Goal: Check status: Check status

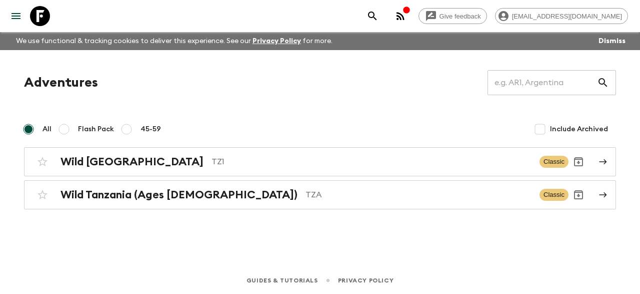
click at [306, 193] on p "TZA" at bounding box center [419, 195] width 226 height 12
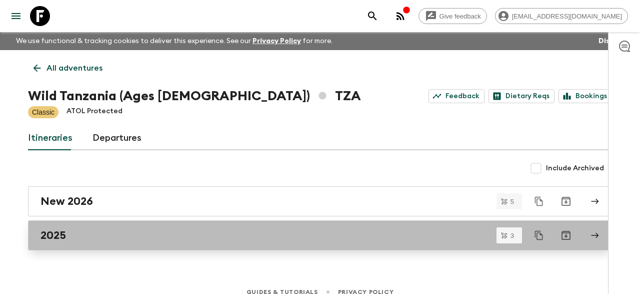
click at [149, 236] on div "2025" at bounding box center [311, 235] width 540 height 13
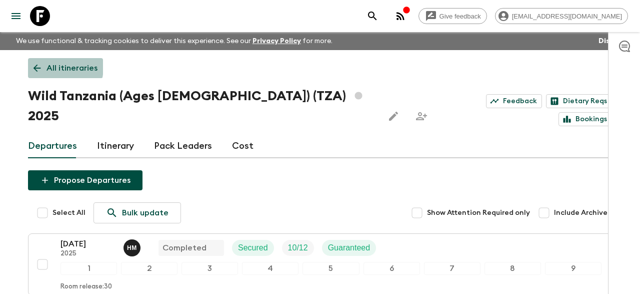
click at [37, 66] on icon at bounding box center [37, 68] width 11 height 11
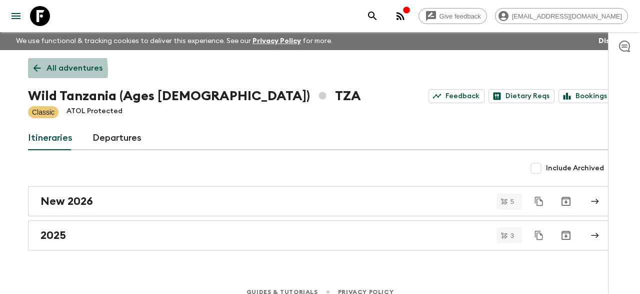
click at [36, 71] on icon at bounding box center [38, 69] width 8 height 8
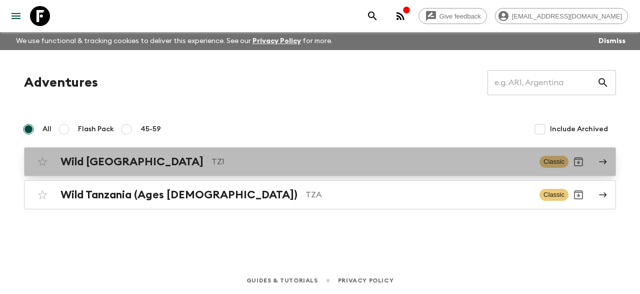
click at [212, 163] on p "TZ1" at bounding box center [372, 162] width 320 height 12
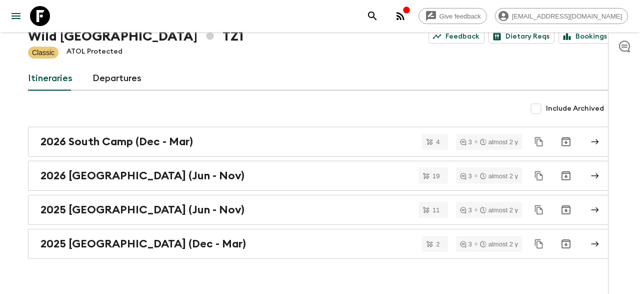
scroll to position [78, 0]
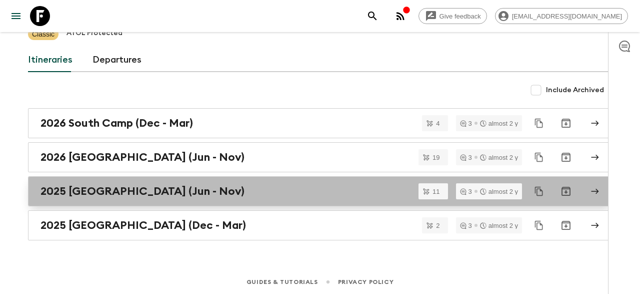
click at [154, 193] on h2 "2025 [GEOGRAPHIC_DATA] (Jun - Nov)" at bounding box center [143, 191] width 204 height 13
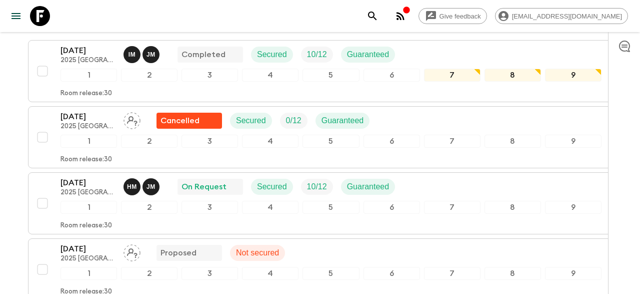
scroll to position [219, 0]
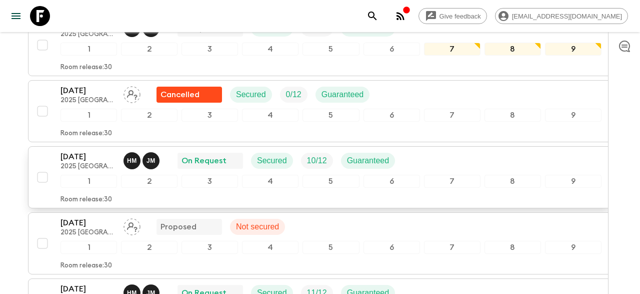
click at [99, 163] on p "2025 [GEOGRAPHIC_DATA] (Jun - Nov)" at bounding box center [88, 167] width 55 height 8
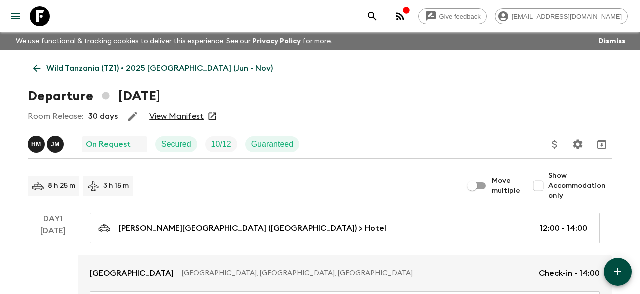
click at [185, 118] on link "View Manifest" at bounding box center [177, 116] width 55 height 10
